Goal: Find specific page/section: Find specific page/section

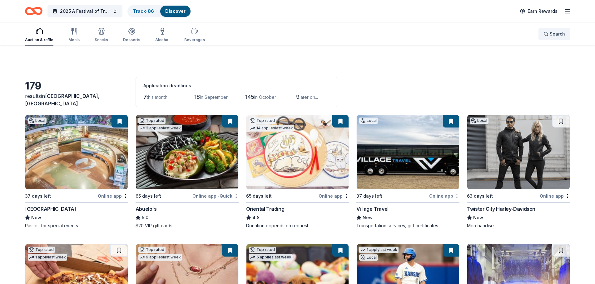
scroll to position [531, 0]
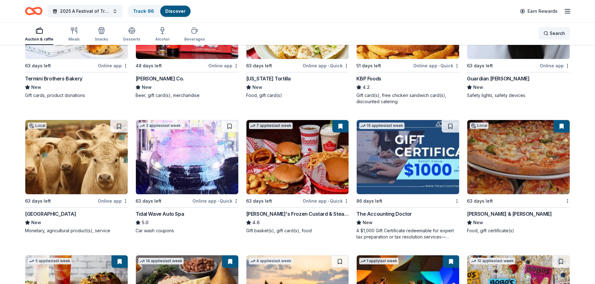
click at [546, 34] on div "Search" at bounding box center [554, 33] width 22 height 7
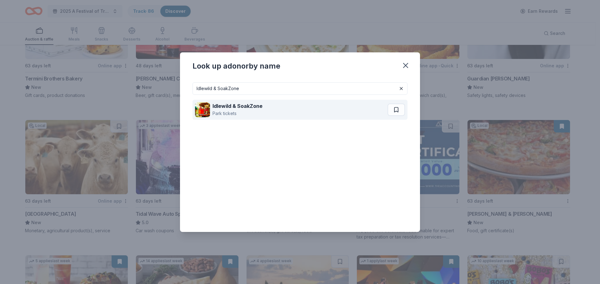
type input "Idlewild & SoakZone"
click at [236, 106] on strong "Idlewild & SoakZone" at bounding box center [237, 106] width 50 height 6
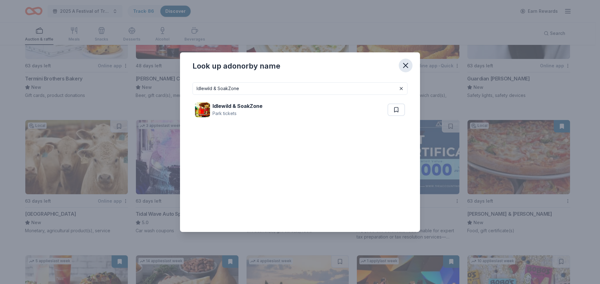
click at [407, 69] on icon "button" at bounding box center [405, 65] width 9 height 9
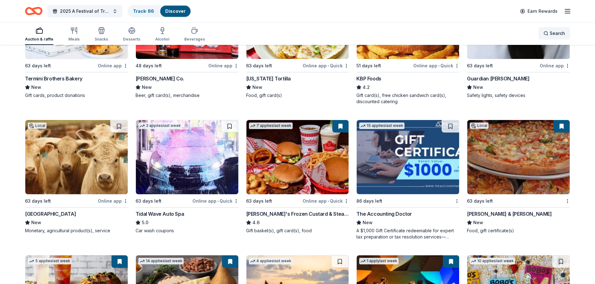
click at [545, 33] on div "Search" at bounding box center [554, 33] width 22 height 7
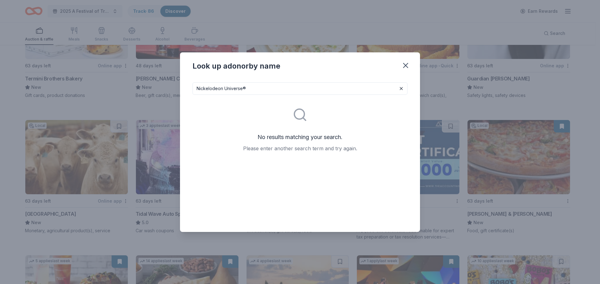
drag, startPoint x: 245, startPoint y: 88, endPoint x: 224, endPoint y: 88, distance: 21.2
click at [224, 88] on input "Nickelodeon Universe®" at bounding box center [299, 88] width 215 height 12
type input "Nickelodeon"
drag, startPoint x: 404, startPoint y: 67, endPoint x: 402, endPoint y: 59, distance: 7.9
click at [405, 67] on icon "button" at bounding box center [405, 65] width 9 height 9
